Goal: Task Accomplishment & Management: Manage account settings

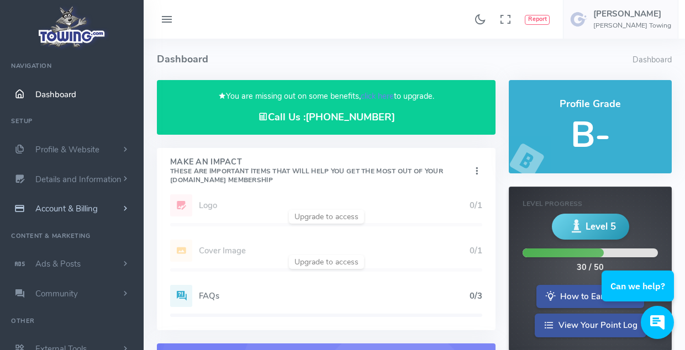
click at [52, 211] on span "Account & Billing" at bounding box center [66, 208] width 62 height 11
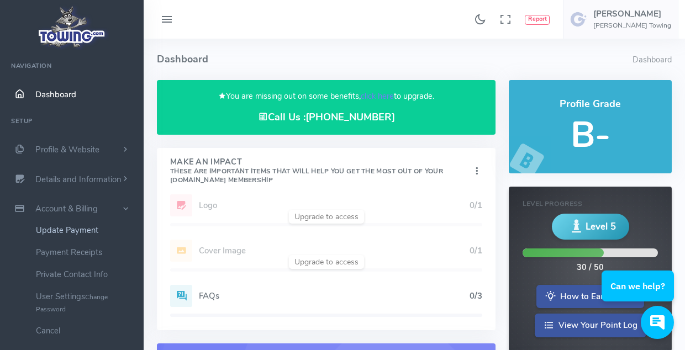
click at [71, 230] on link "Update Payment" at bounding box center [86, 230] width 116 height 22
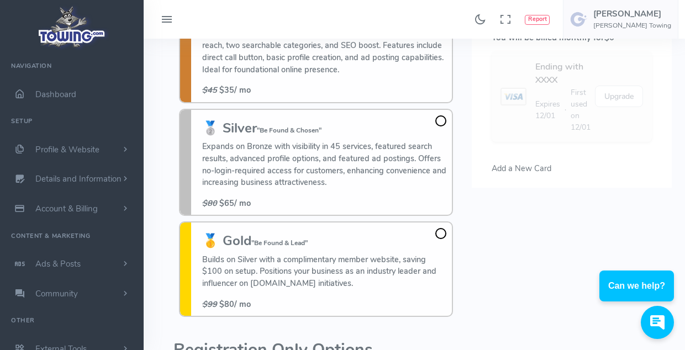
scroll to position [166, 0]
